Goal: Book appointment/travel/reservation

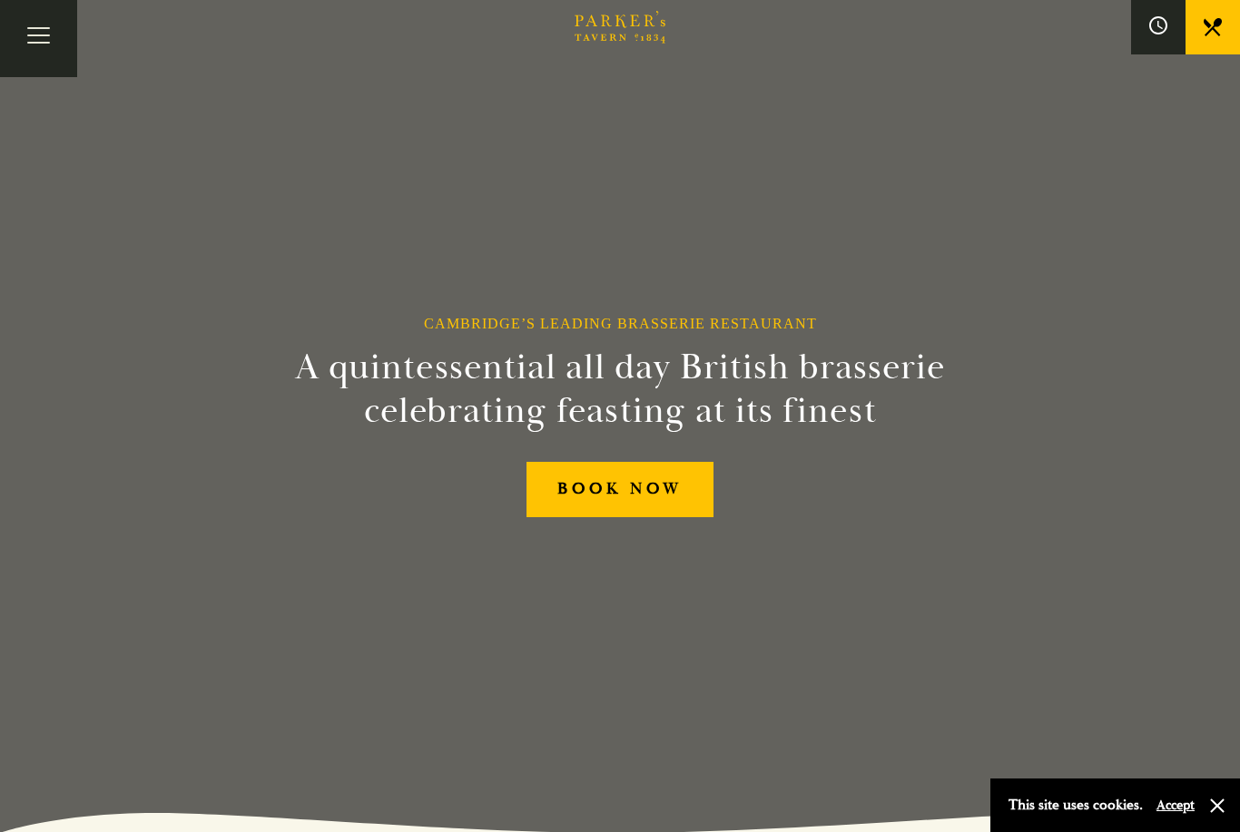
click at [33, 44] on button "Toggle navigation" at bounding box center [38, 38] width 77 height 77
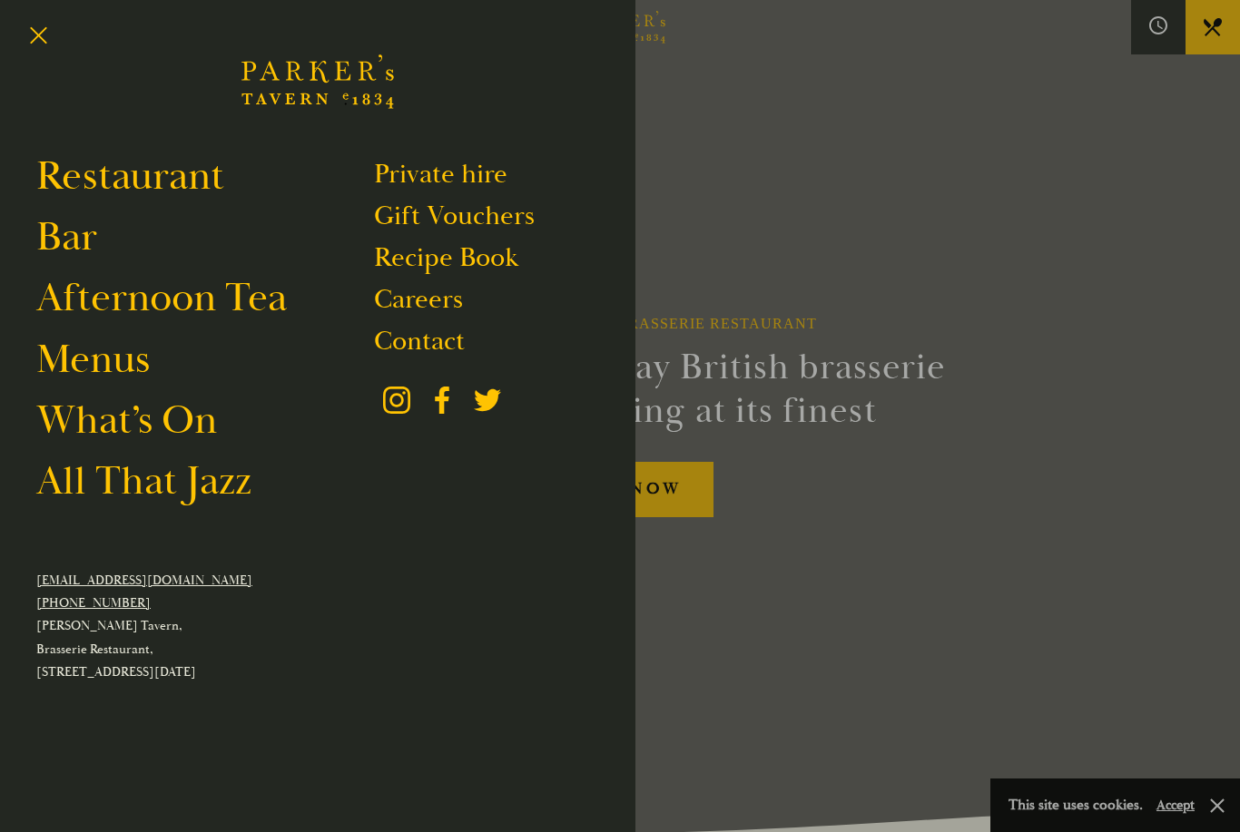
click at [82, 365] on link "Menus" at bounding box center [92, 359] width 113 height 51
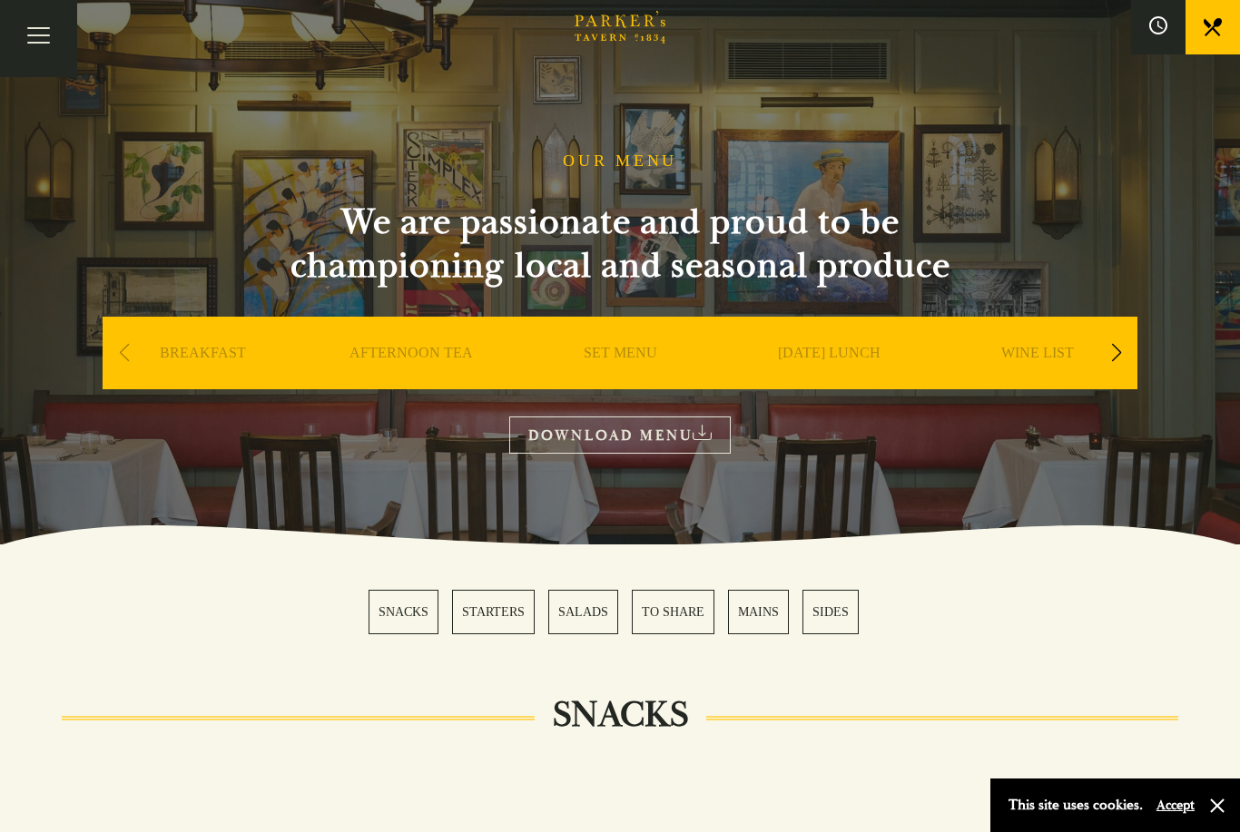
click at [43, 31] on button "Toggle navigation" at bounding box center [38, 38] width 77 height 77
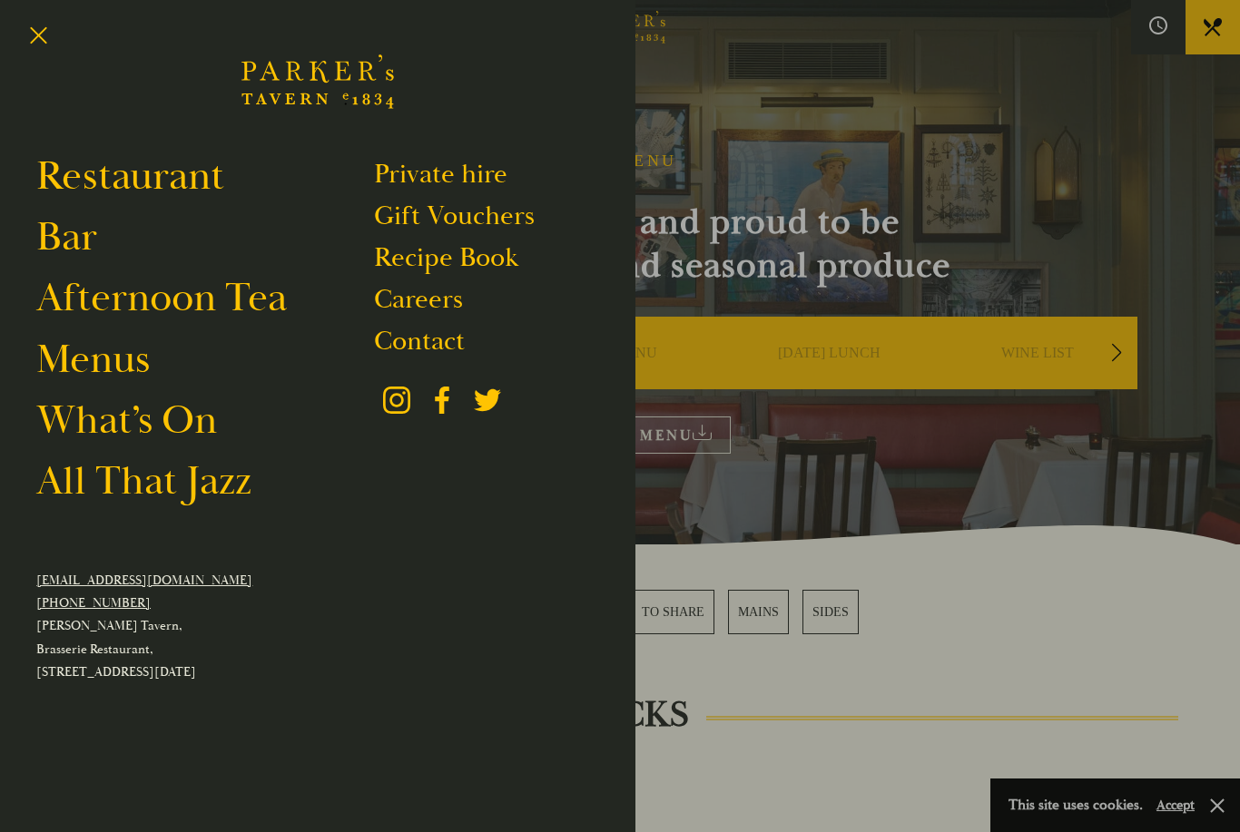
click at [114, 490] on link "All That Jazz" at bounding box center [143, 481] width 215 height 51
click at [74, 188] on link "Restaurant" at bounding box center [130, 176] width 188 height 51
click at [133, 184] on link "Restaurant" at bounding box center [130, 176] width 188 height 51
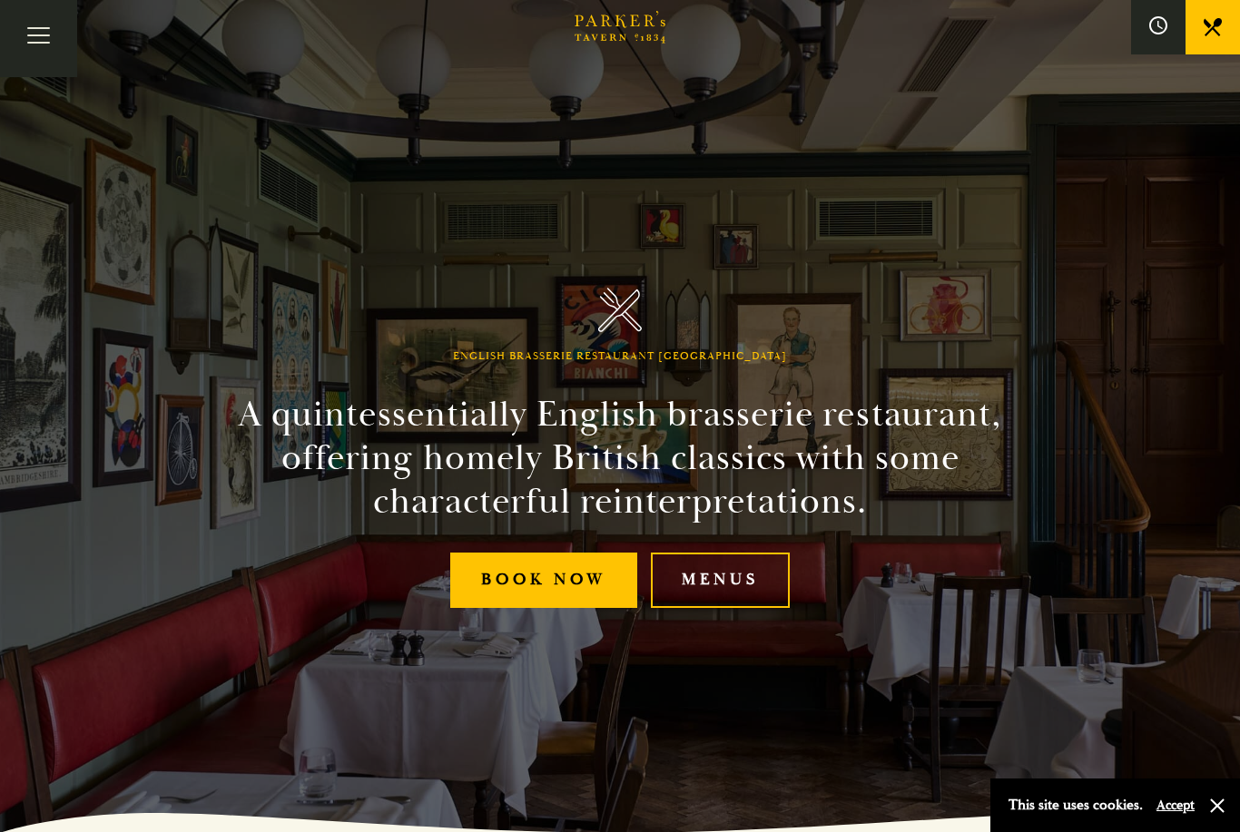
click at [527, 608] on link "Book Now" at bounding box center [543, 580] width 187 height 55
